Goal: Task Accomplishment & Management: Manage account settings

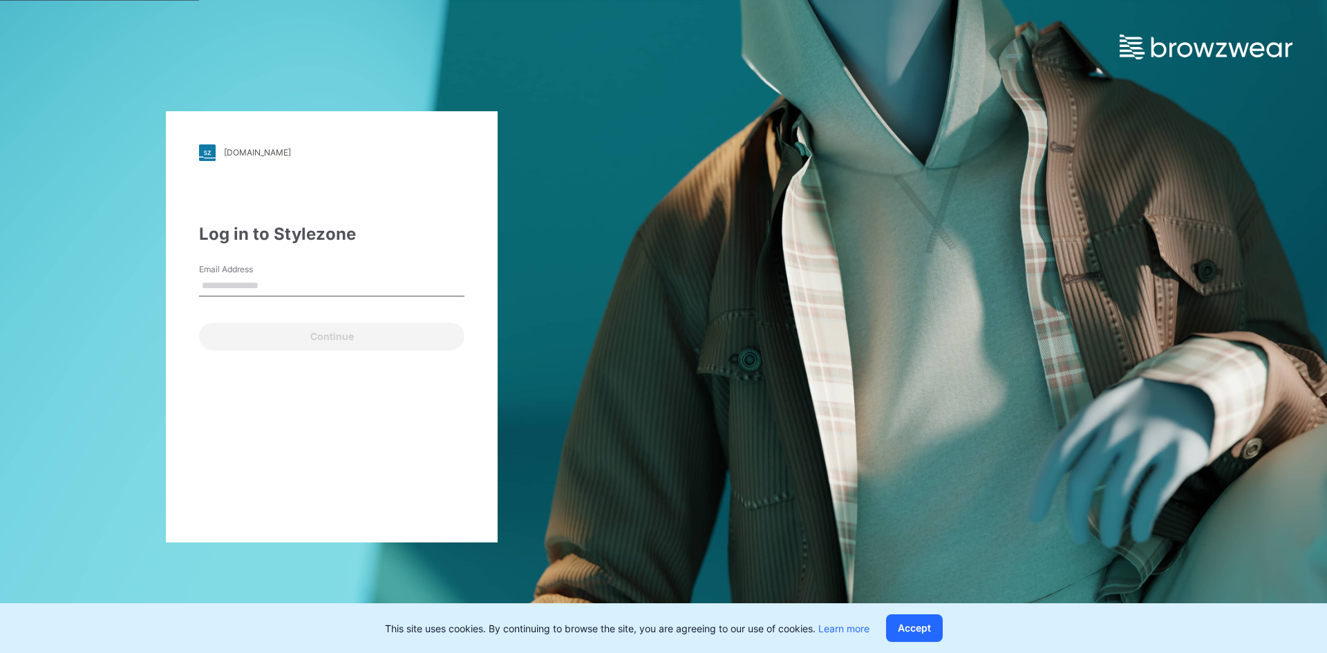
type input "**********"
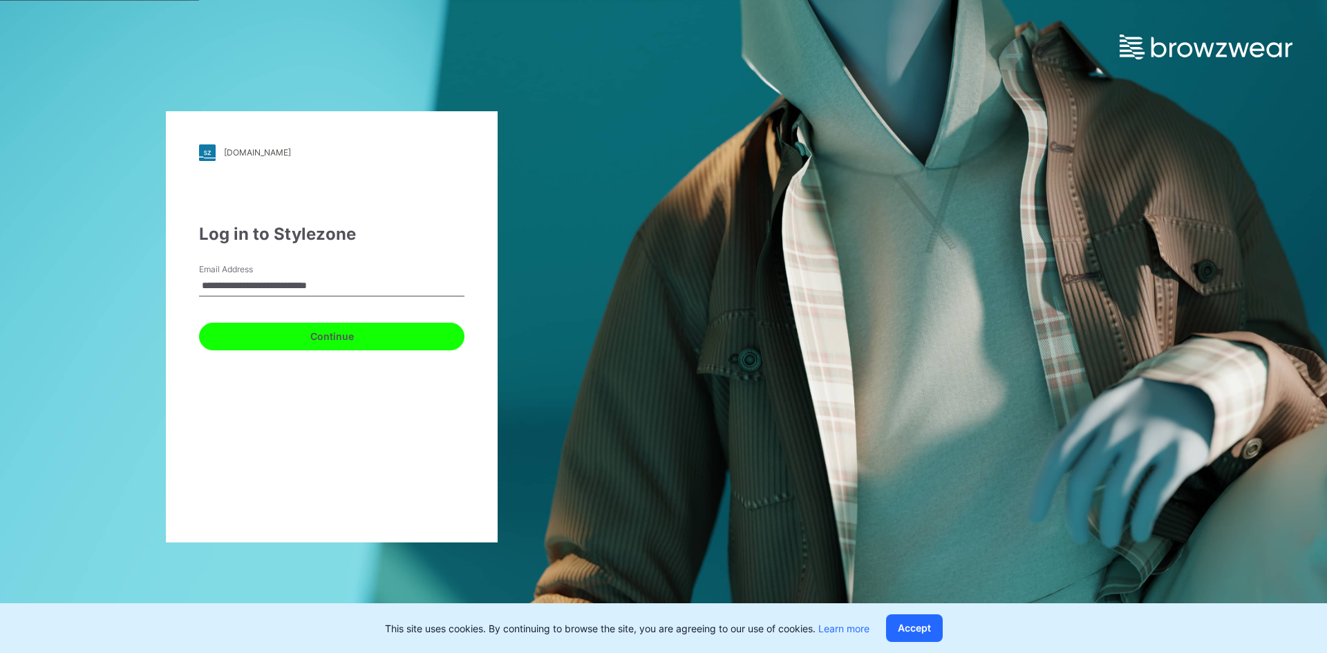
click at [304, 346] on button "Continue" at bounding box center [331, 337] width 265 height 28
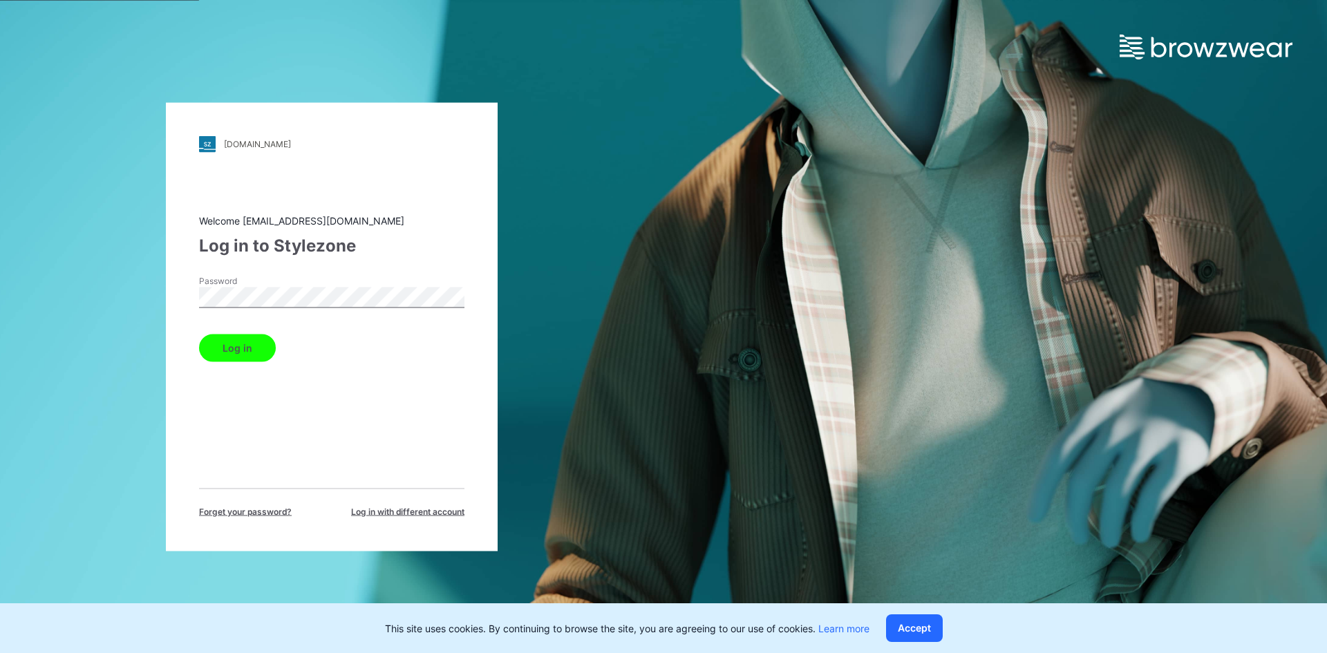
click at [281, 353] on div "Log in" at bounding box center [331, 344] width 265 height 33
click at [249, 357] on button "Log in" at bounding box center [237, 348] width 77 height 28
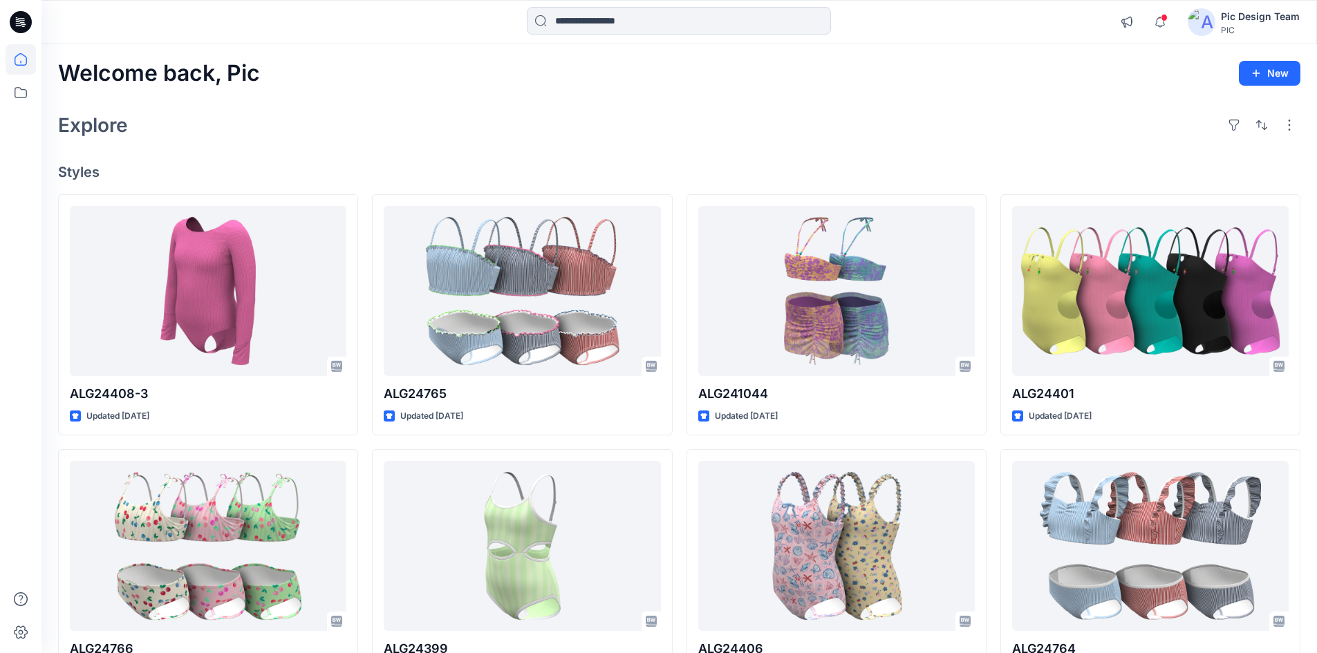
click at [1224, 26] on div "PIC" at bounding box center [1260, 30] width 79 height 10
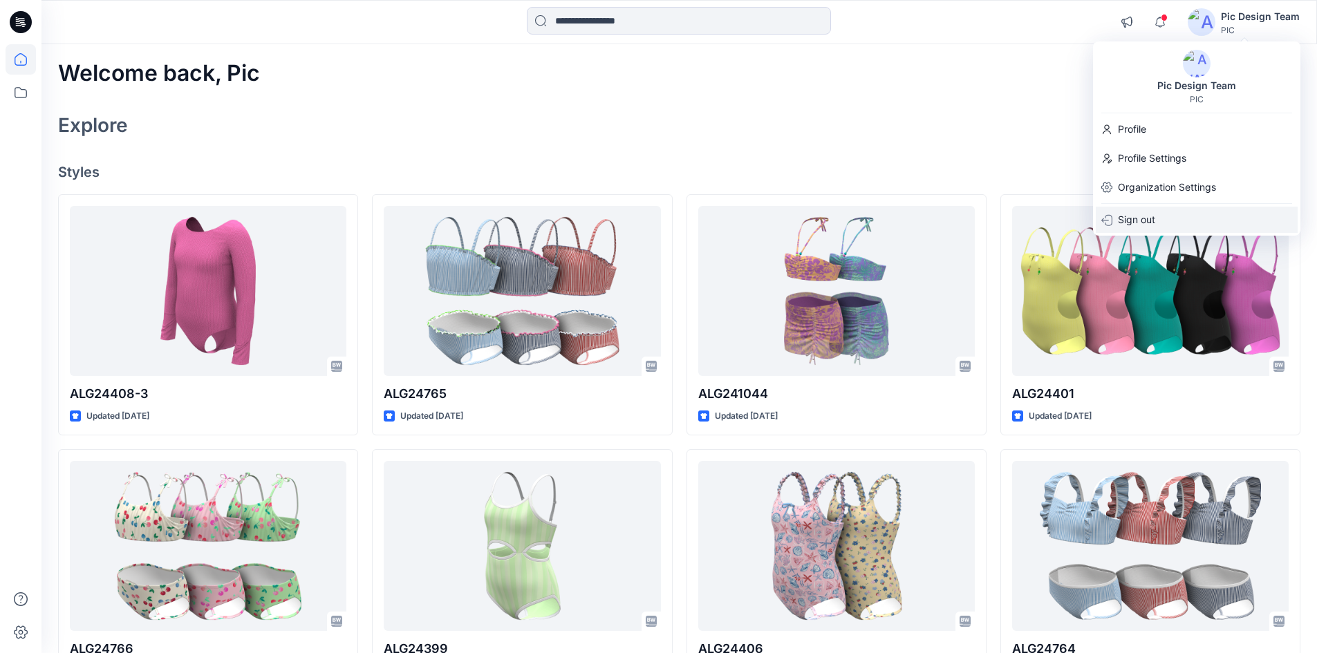
click at [1121, 216] on p "Sign out" at bounding box center [1136, 220] width 37 height 26
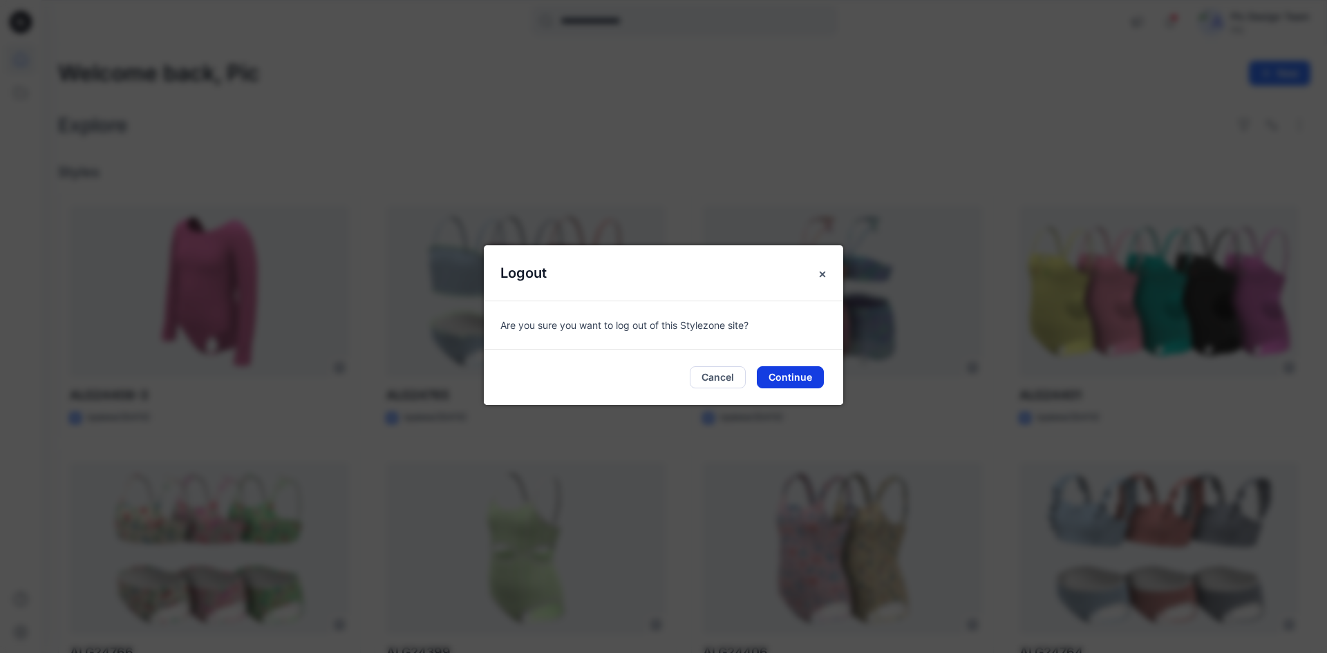
click at [774, 373] on button "Continue" at bounding box center [790, 377] width 67 height 22
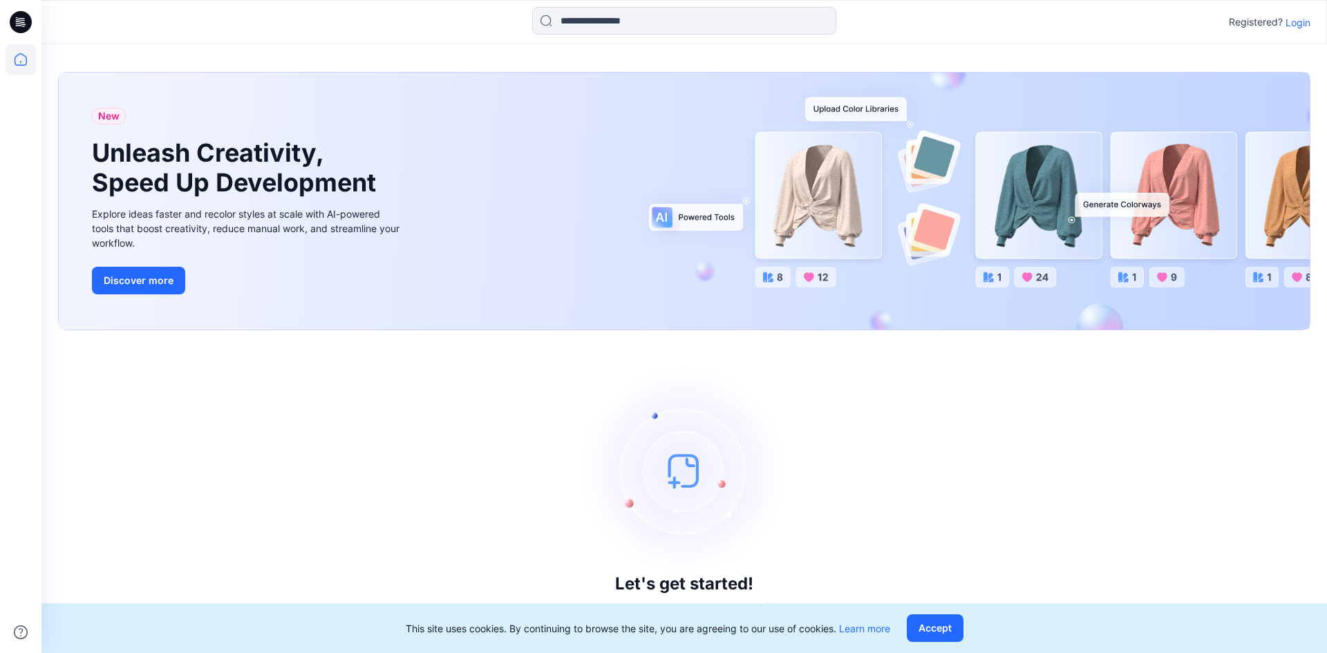
click at [1294, 27] on p "Login" at bounding box center [1298, 22] width 25 height 15
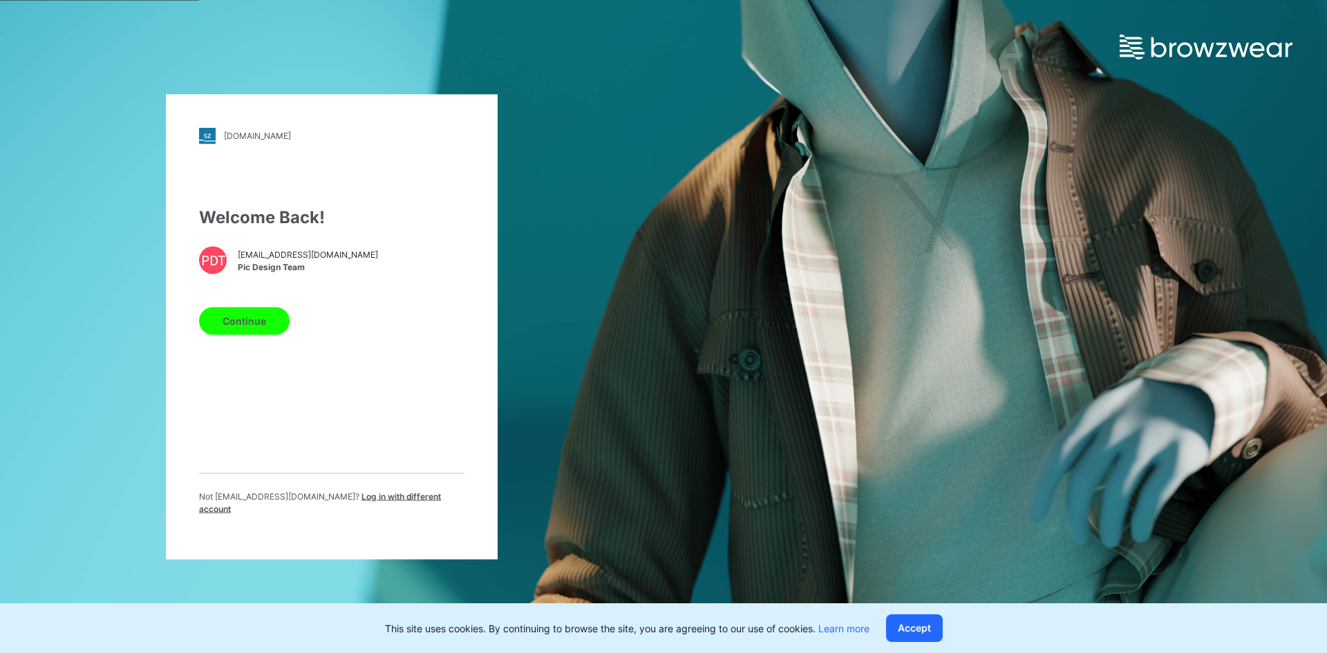
click at [391, 504] on span "Log in with different account" at bounding box center [320, 502] width 242 height 23
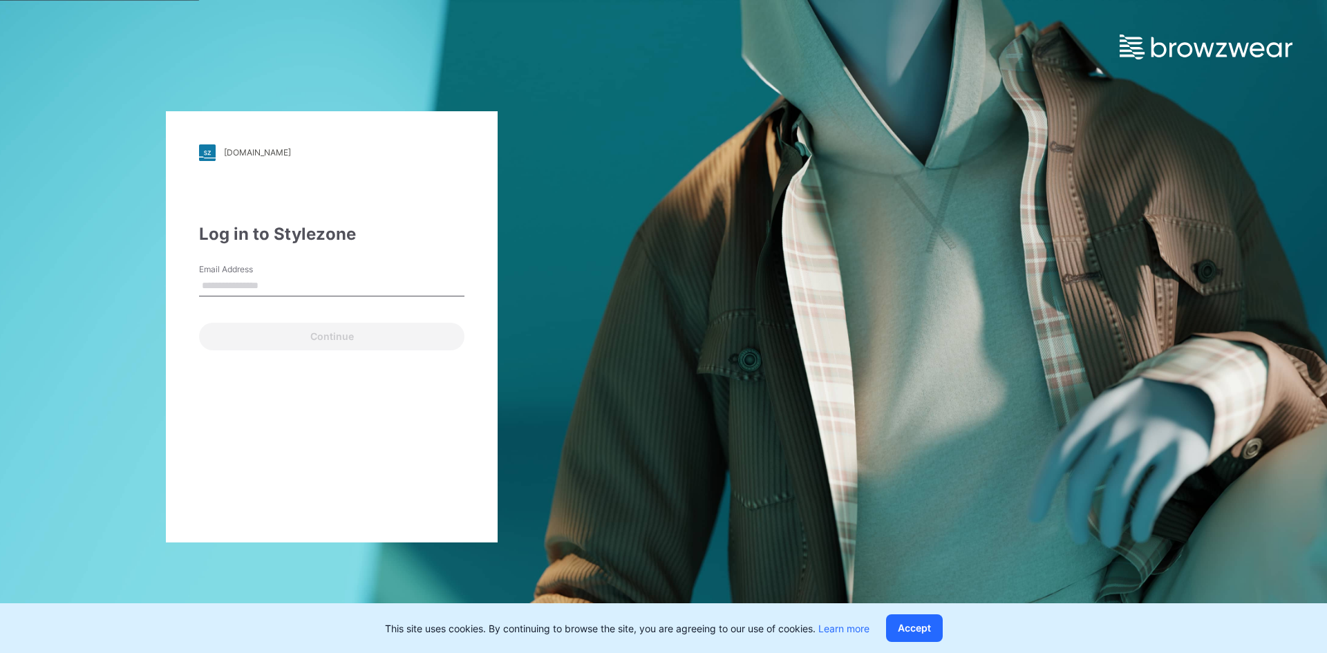
type input "**********"
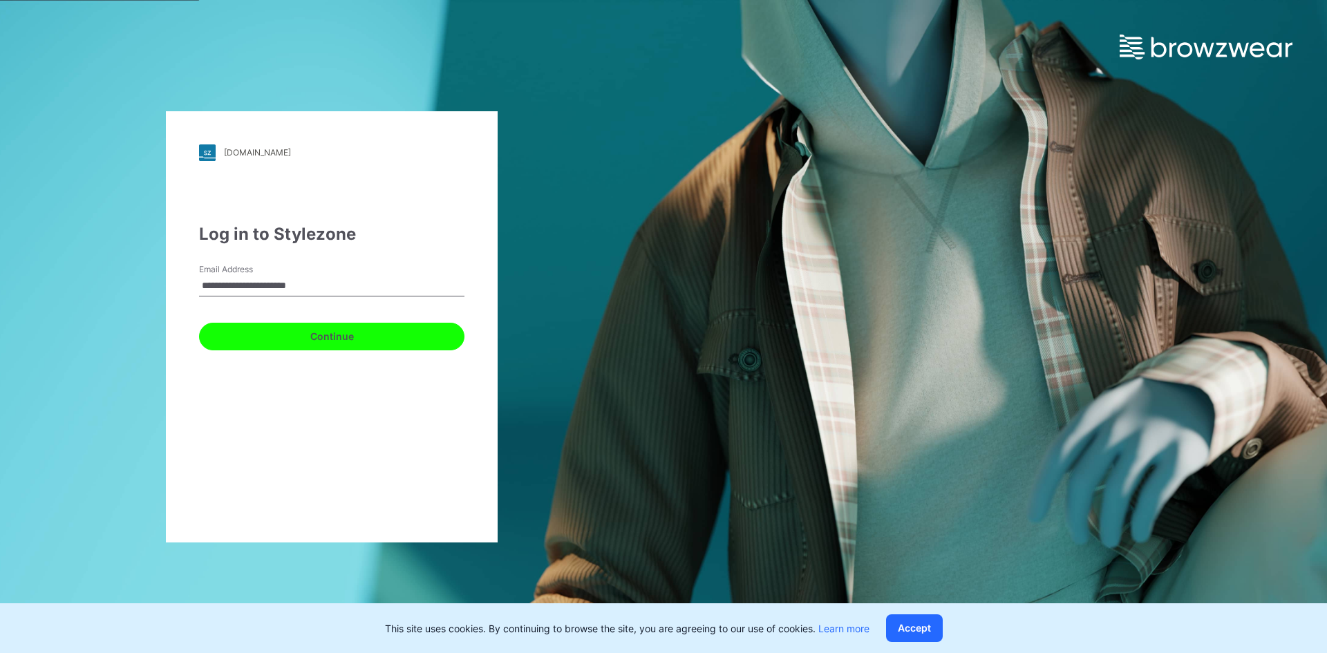
click at [310, 341] on button "Continue" at bounding box center [331, 337] width 265 height 28
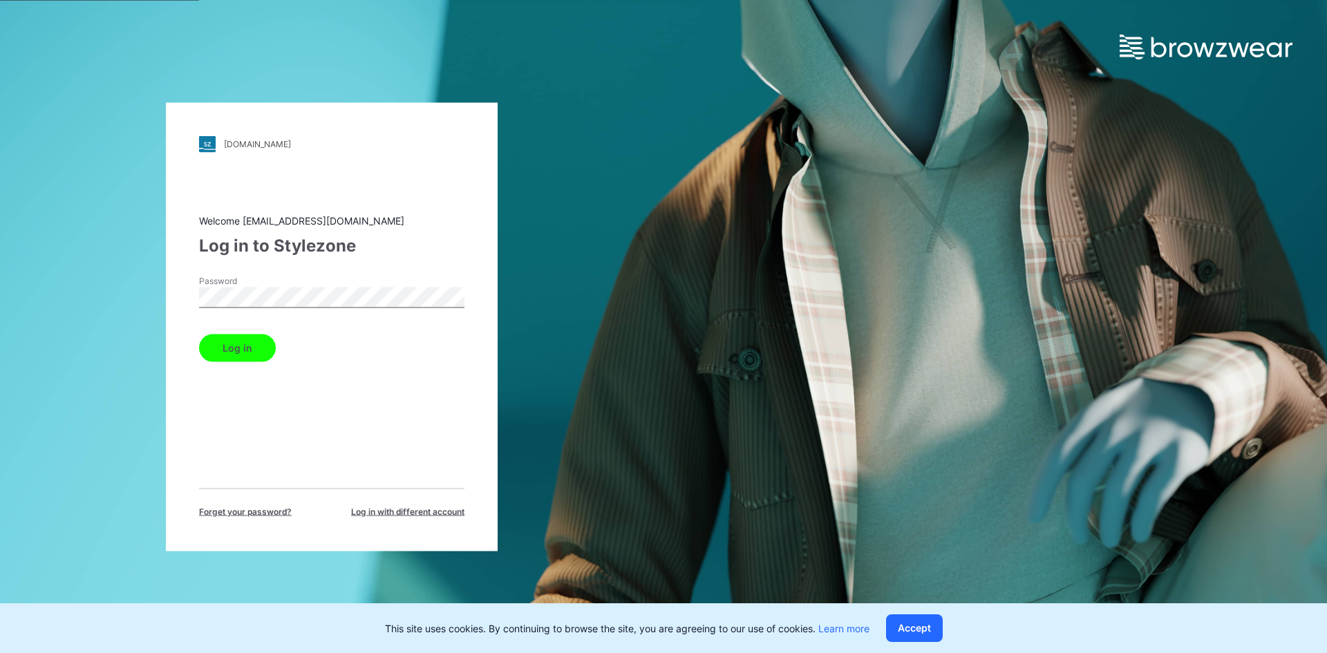
click at [256, 351] on button "Log in" at bounding box center [237, 348] width 77 height 28
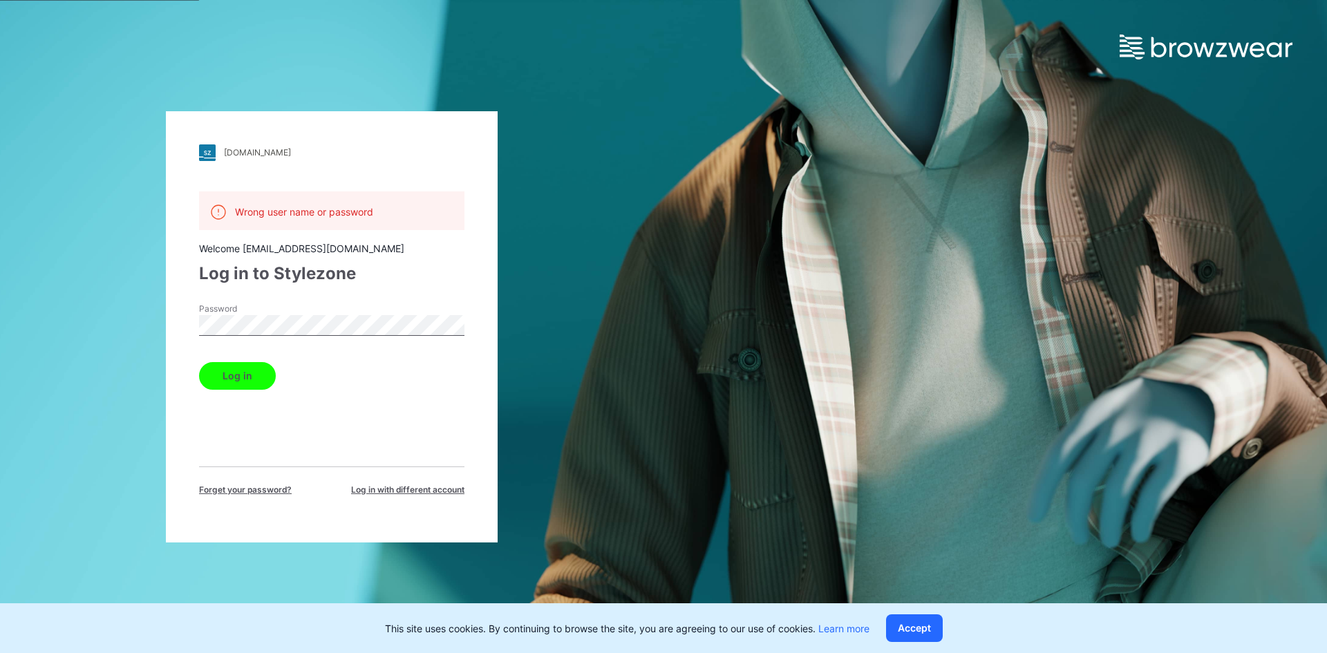
click at [254, 376] on button "Log in" at bounding box center [237, 376] width 77 height 28
click at [242, 371] on button "Log in" at bounding box center [237, 376] width 77 height 28
click at [243, 375] on button "Log in" at bounding box center [237, 376] width 77 height 28
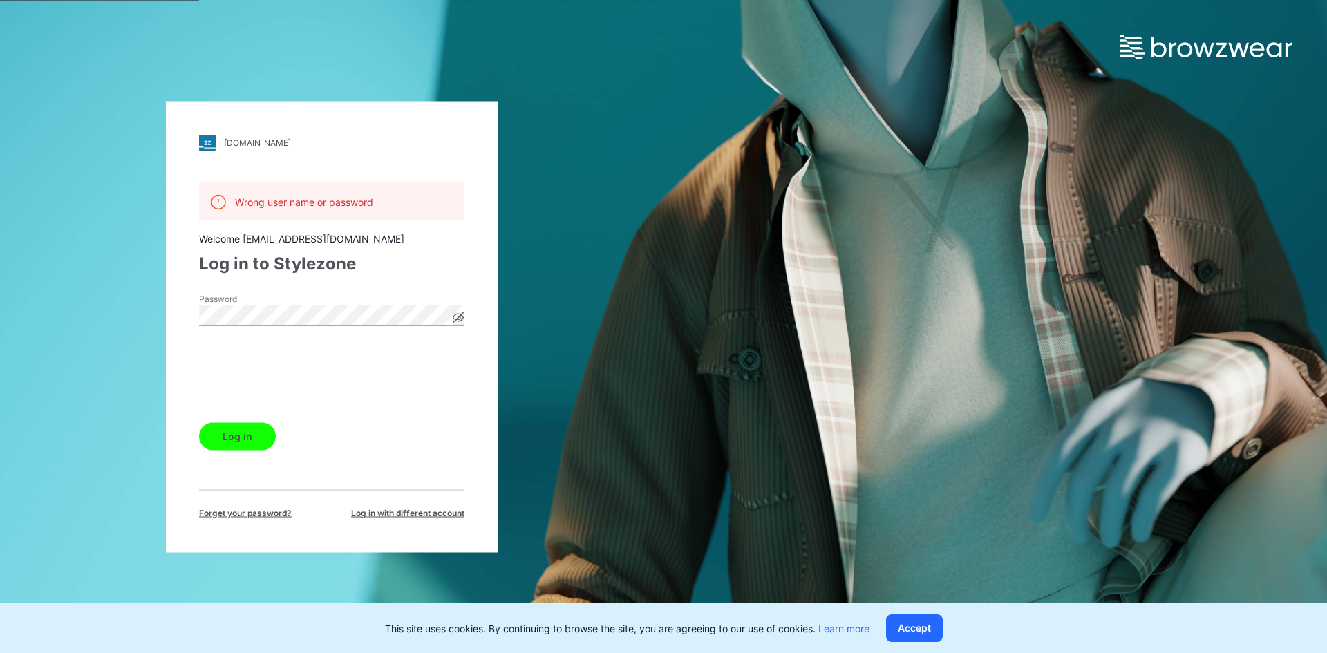
click at [255, 444] on button "Log in" at bounding box center [237, 436] width 77 height 28
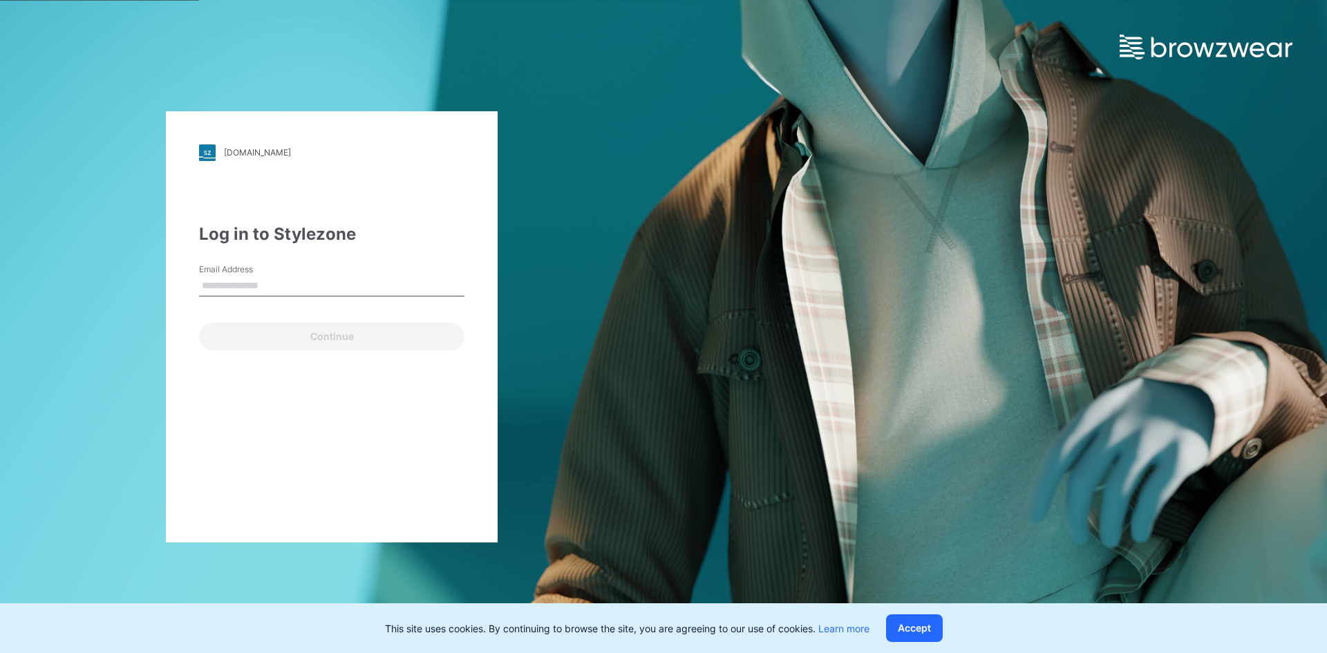
click at [263, 290] on input "Email Address" at bounding box center [331, 286] width 265 height 21
type input "**********"
click at [330, 339] on button "Continue" at bounding box center [331, 337] width 265 height 28
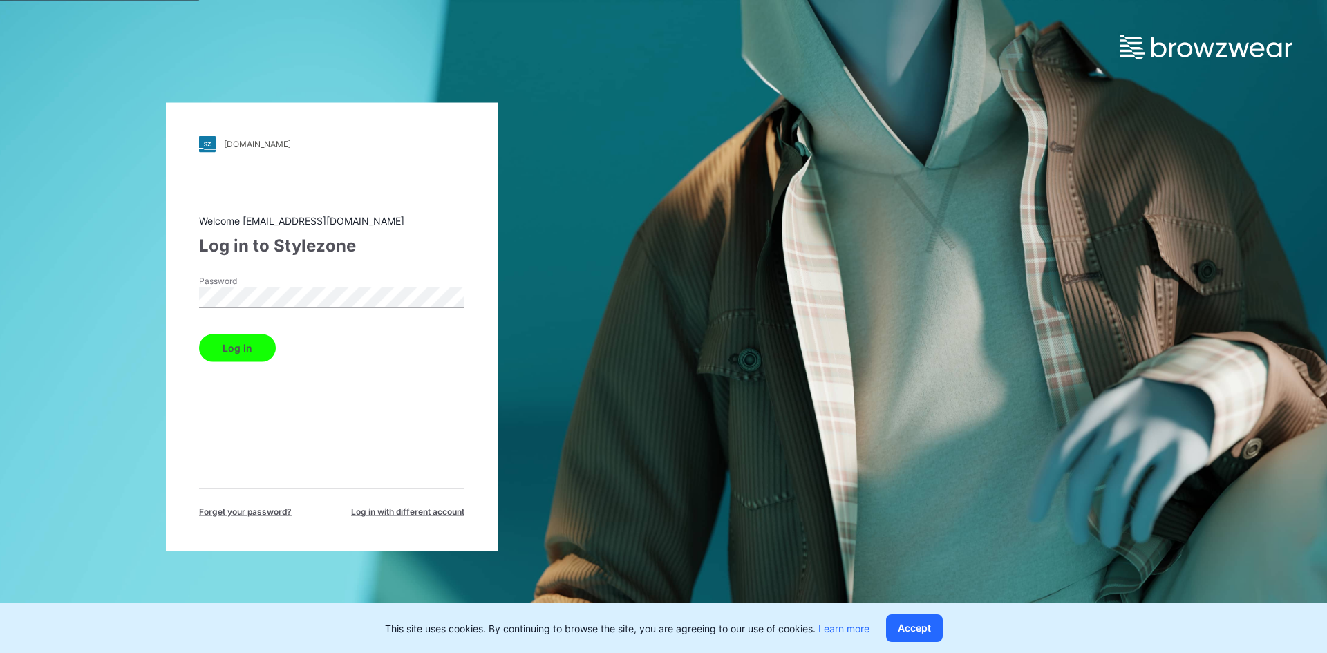
click at [247, 344] on button "Log in" at bounding box center [237, 348] width 77 height 28
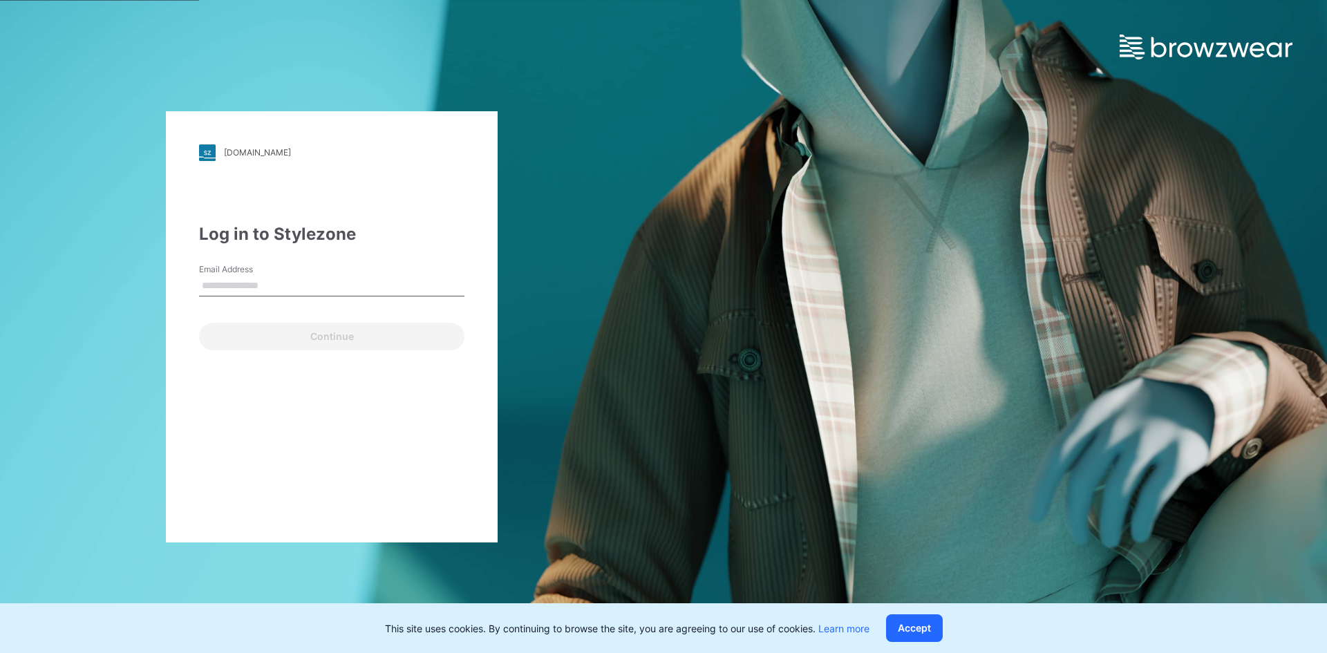
click at [281, 283] on input "Email Address" at bounding box center [331, 286] width 265 height 21
type input "**********"
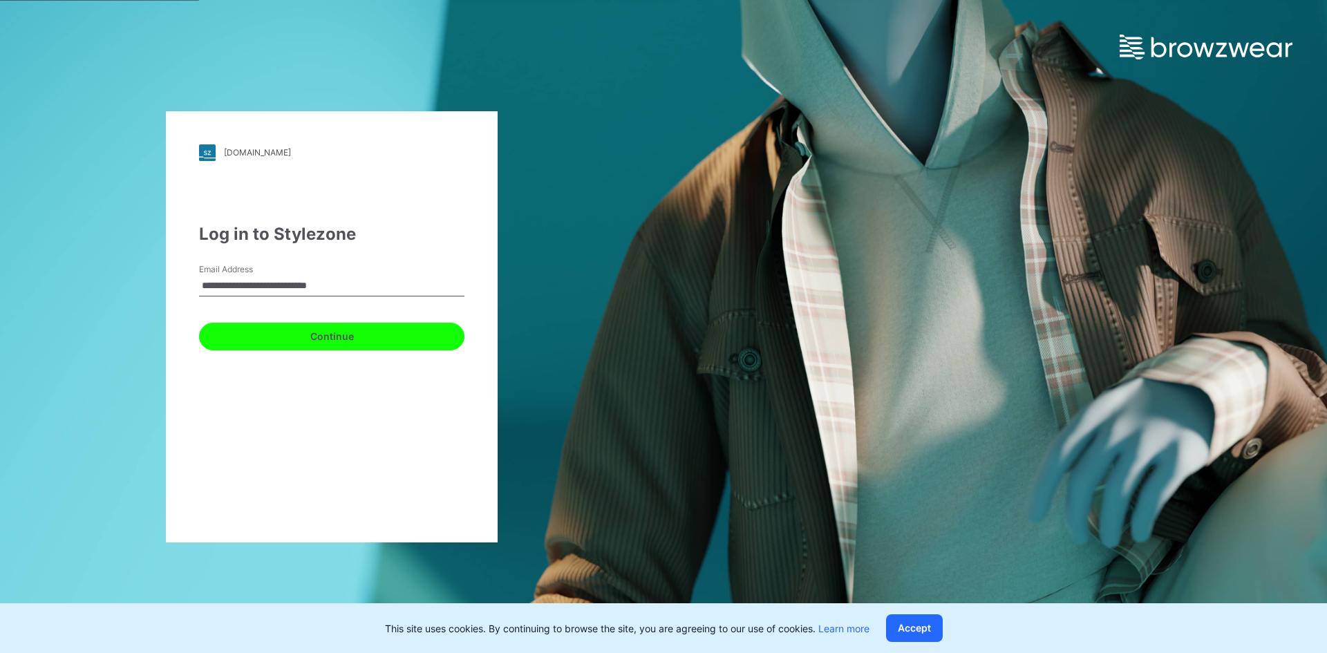
click at [283, 336] on button "Continue" at bounding box center [331, 337] width 265 height 28
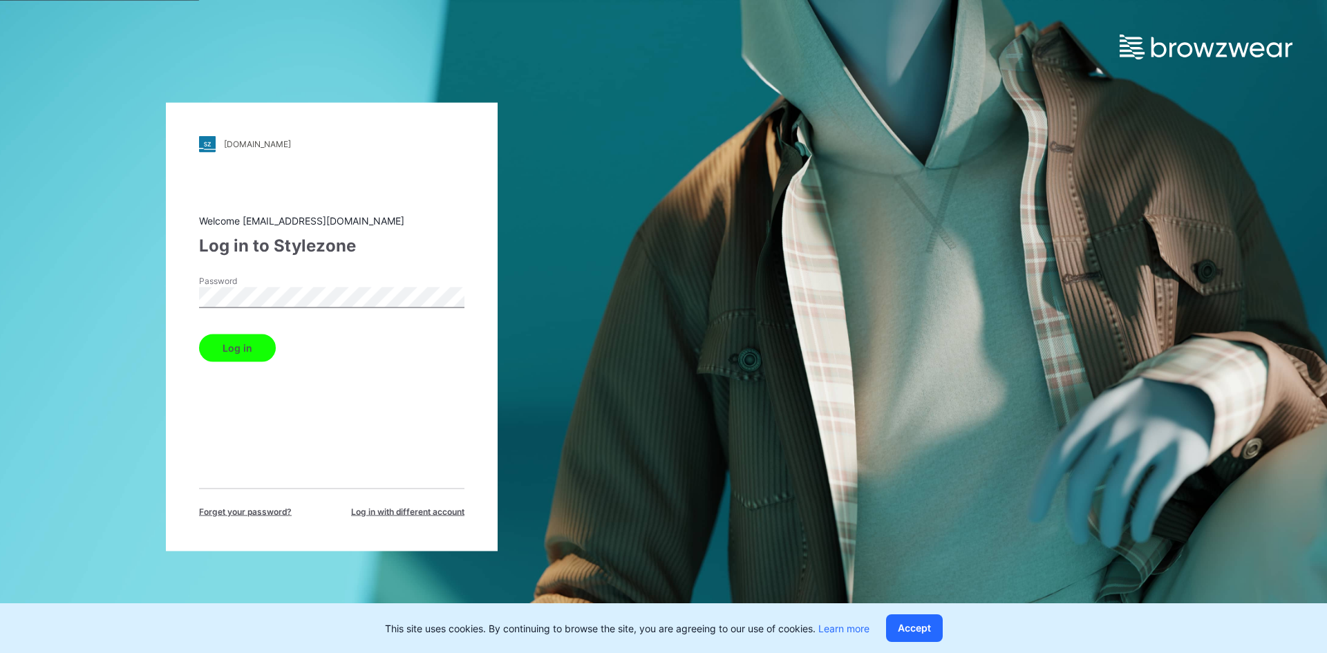
click at [253, 342] on button "Log in" at bounding box center [237, 348] width 77 height 28
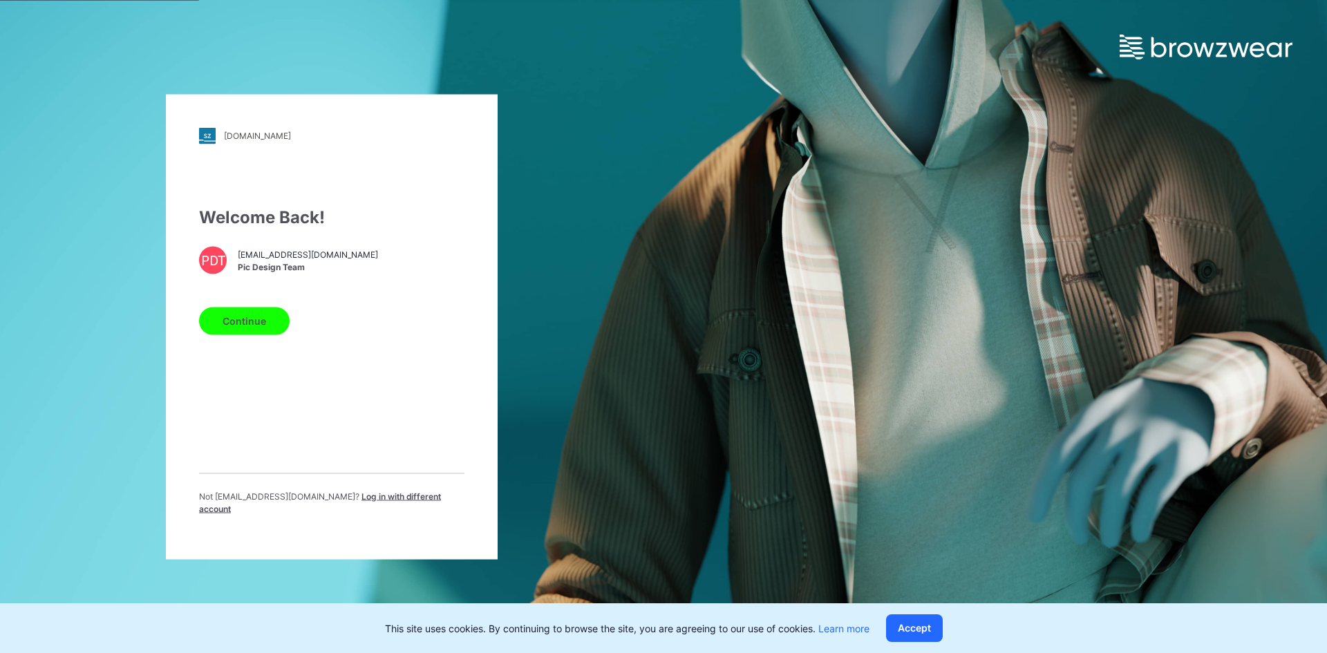
click at [248, 335] on button "Continue" at bounding box center [244, 321] width 91 height 28
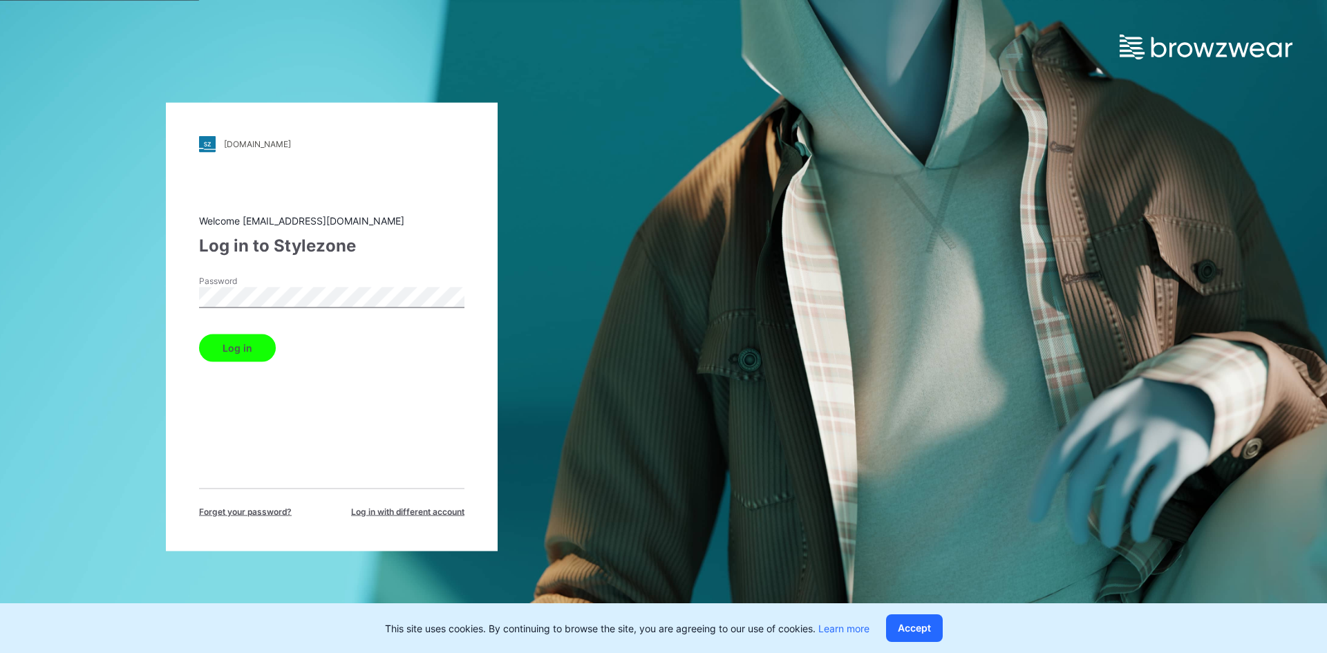
click at [236, 344] on button "Log in" at bounding box center [237, 348] width 77 height 28
